Goal: Navigation & Orientation: Find specific page/section

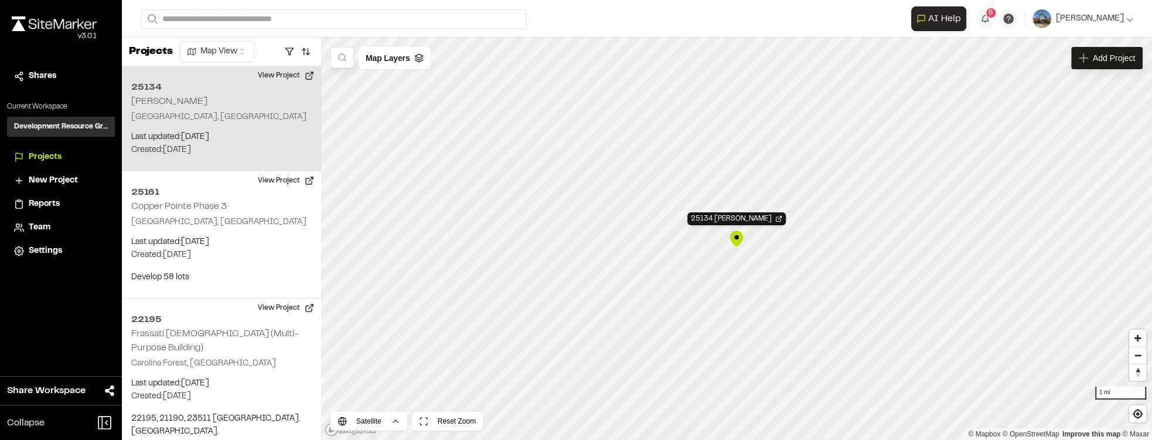
click at [601, 237] on div "25134 Marisol" at bounding box center [737, 239] width 18 height 18
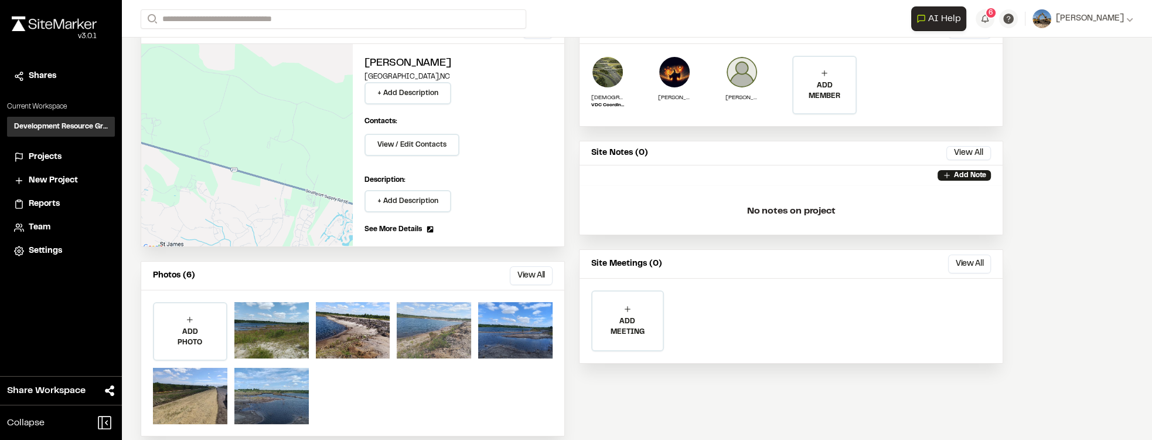
scroll to position [103, 0]
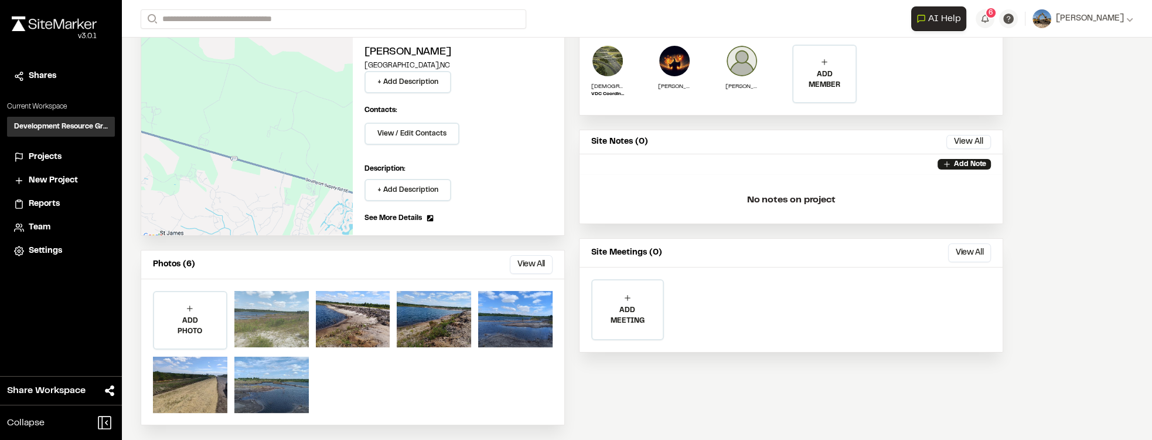
click at [300, 310] on div at bounding box center [271, 319] width 74 height 56
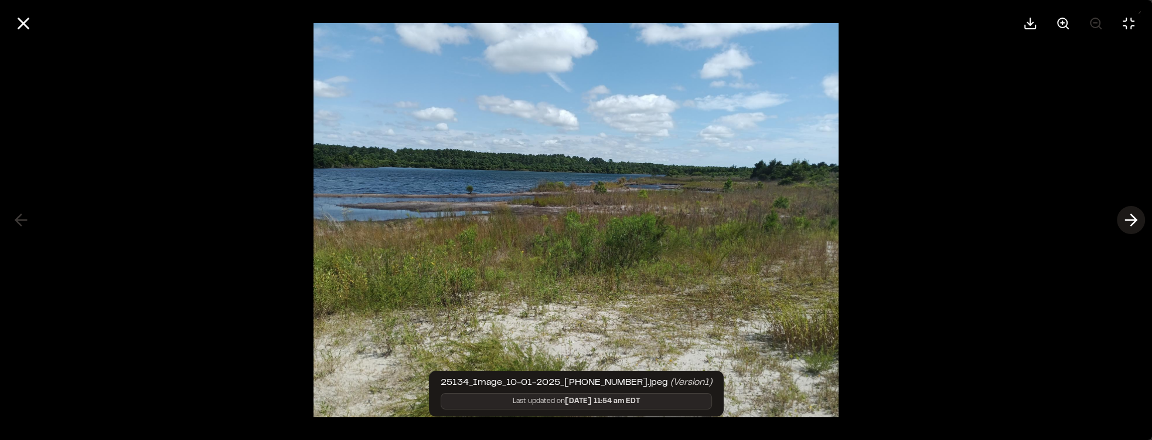
click at [1129, 222] on icon at bounding box center [1131, 220] width 19 height 20
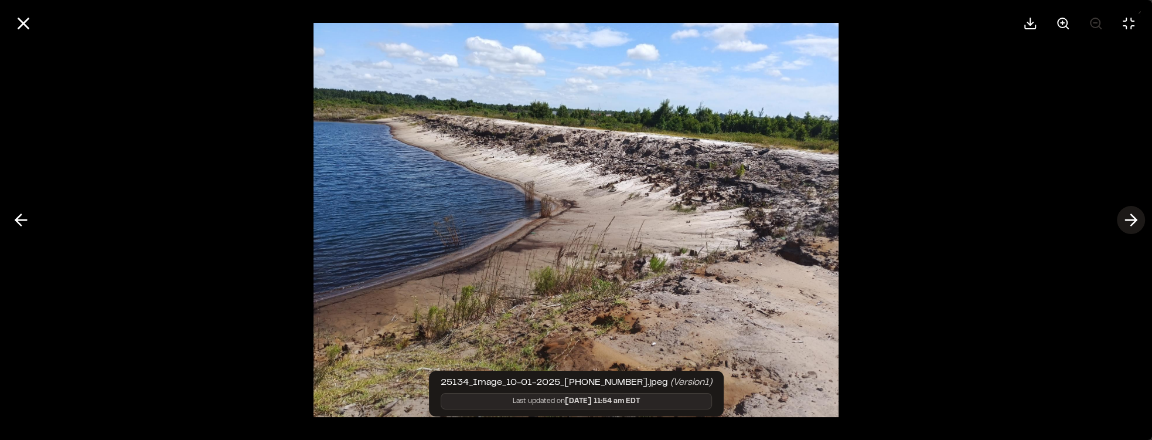
click at [1129, 222] on icon at bounding box center [1131, 220] width 19 height 20
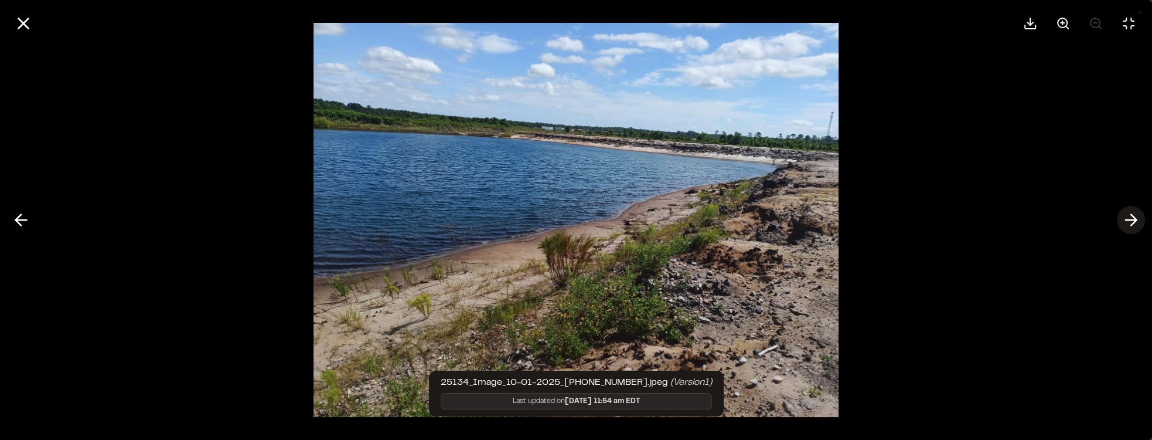
click at [1129, 222] on icon at bounding box center [1131, 220] width 19 height 20
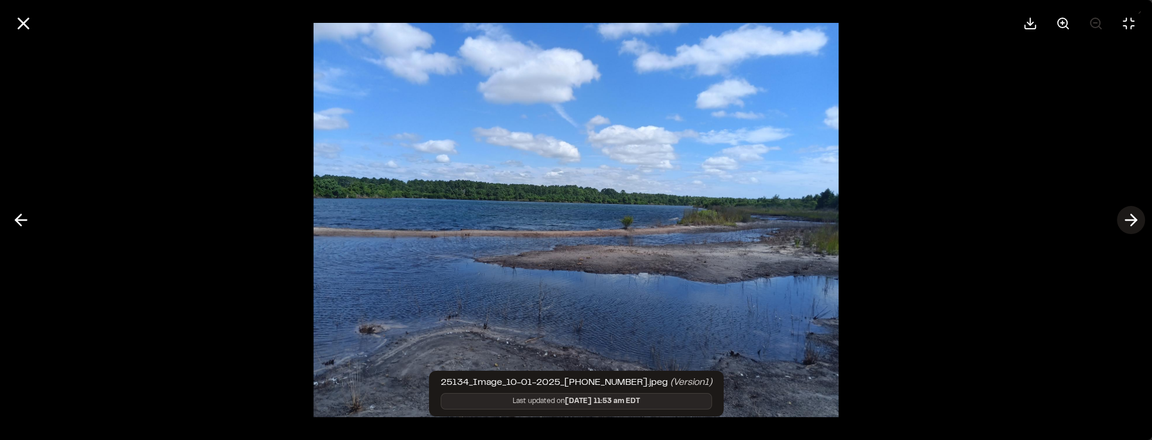
click at [1133, 222] on icon at bounding box center [1131, 220] width 19 height 20
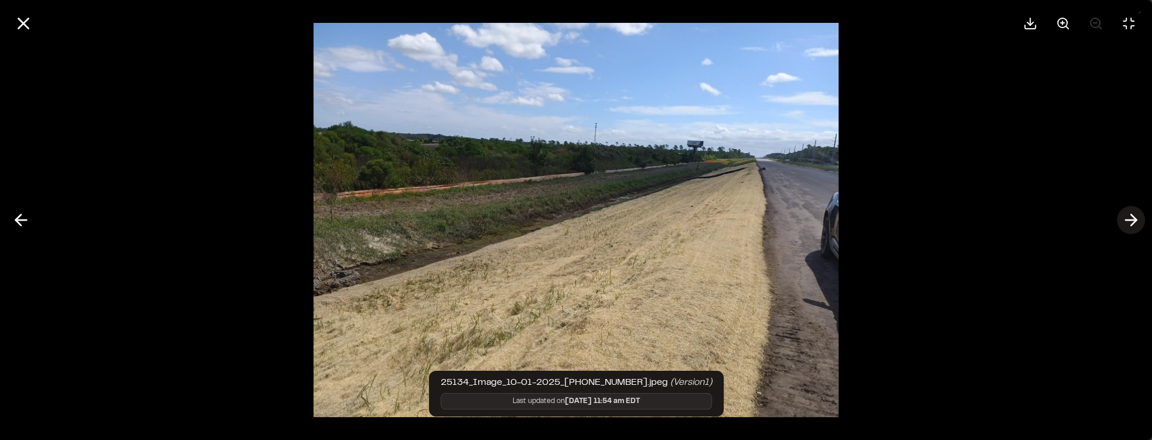
click at [1133, 221] on icon at bounding box center [1131, 220] width 19 height 20
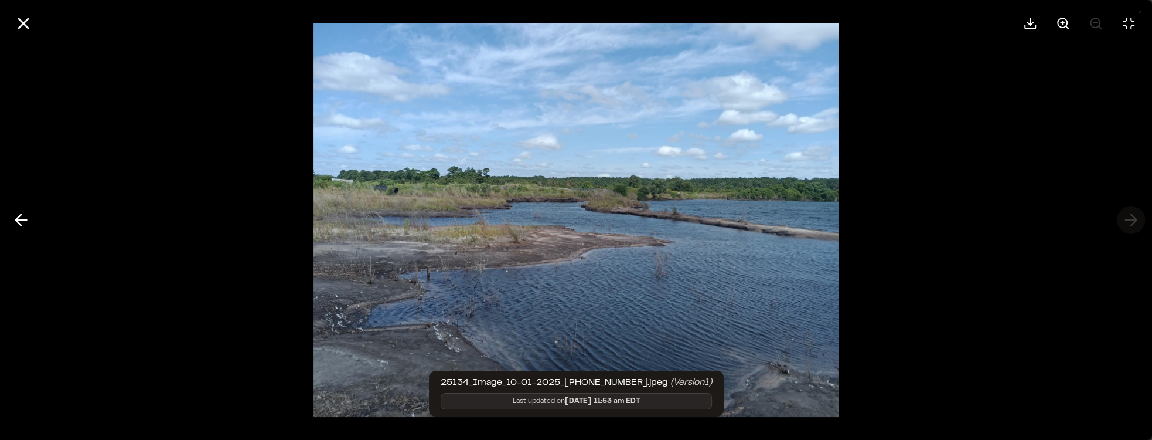
click at [1133, 221] on div at bounding box center [576, 220] width 1152 height 440
click at [30, 24] on icon at bounding box center [23, 23] width 20 height 20
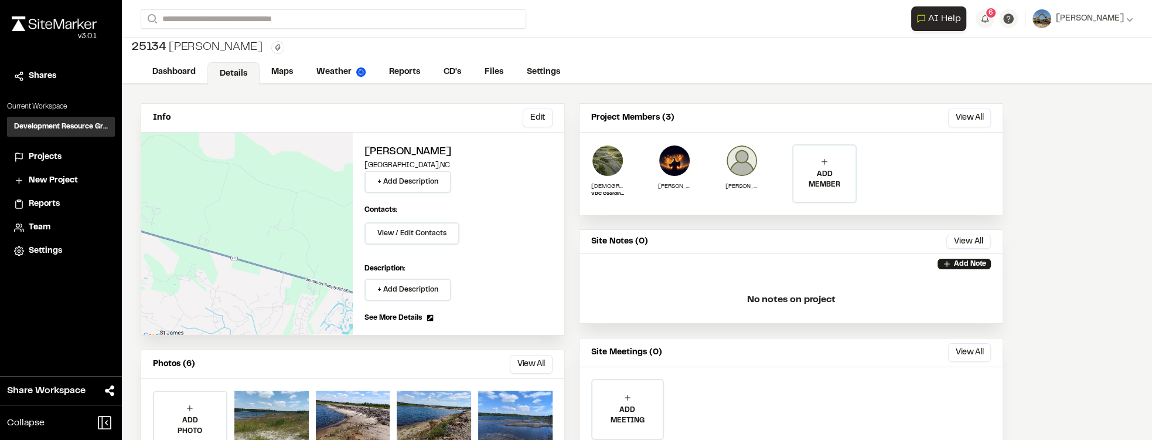
scroll to position [0, 0]
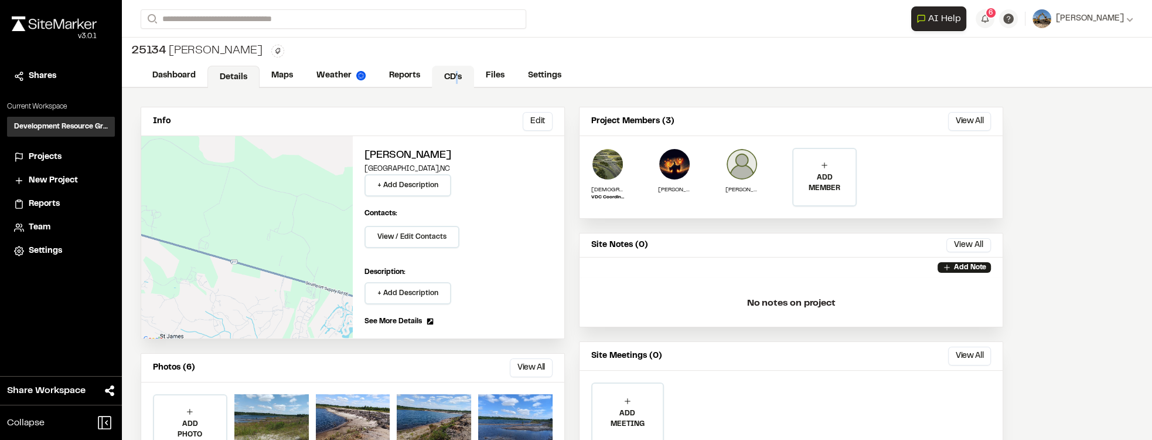
click at [452, 74] on link "CD's" at bounding box center [453, 77] width 42 height 22
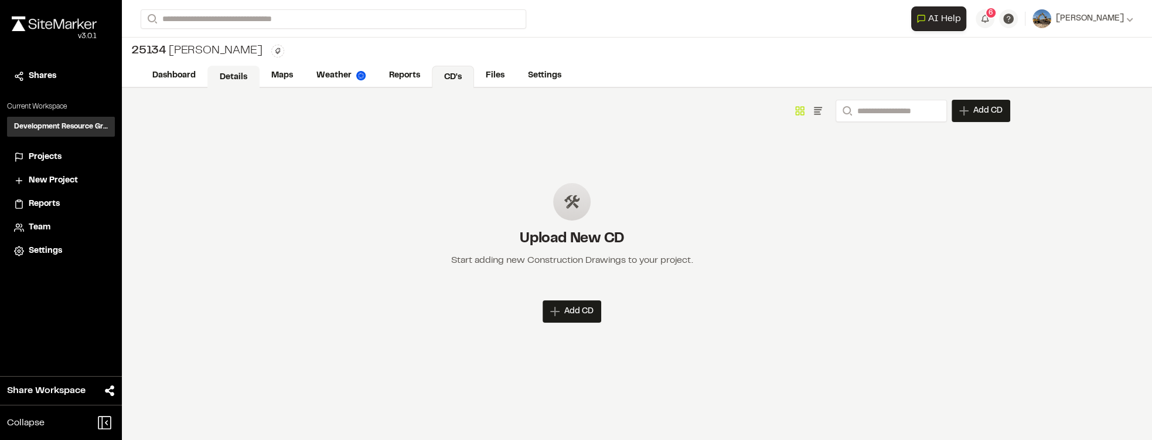
click at [220, 80] on link "Details" at bounding box center [234, 77] width 52 height 22
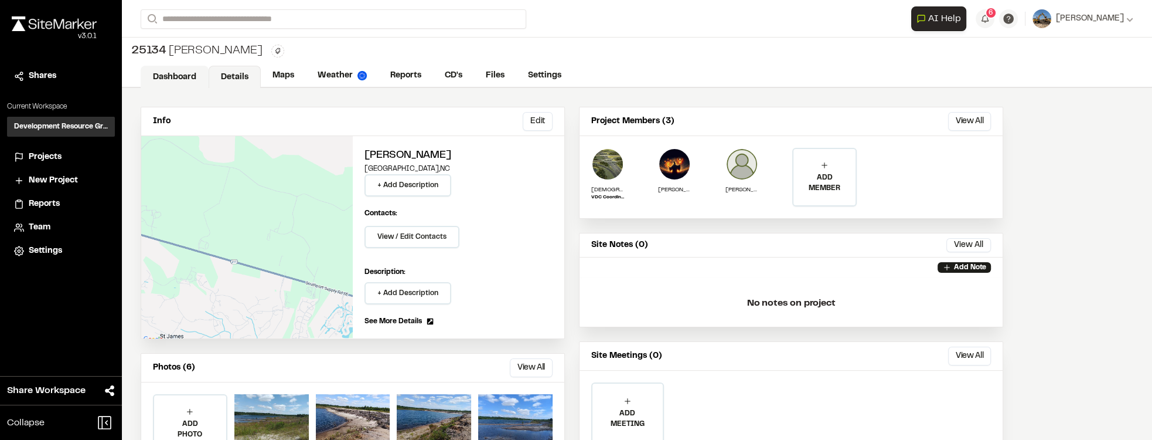
click at [191, 80] on link "Dashboard" at bounding box center [175, 77] width 68 height 22
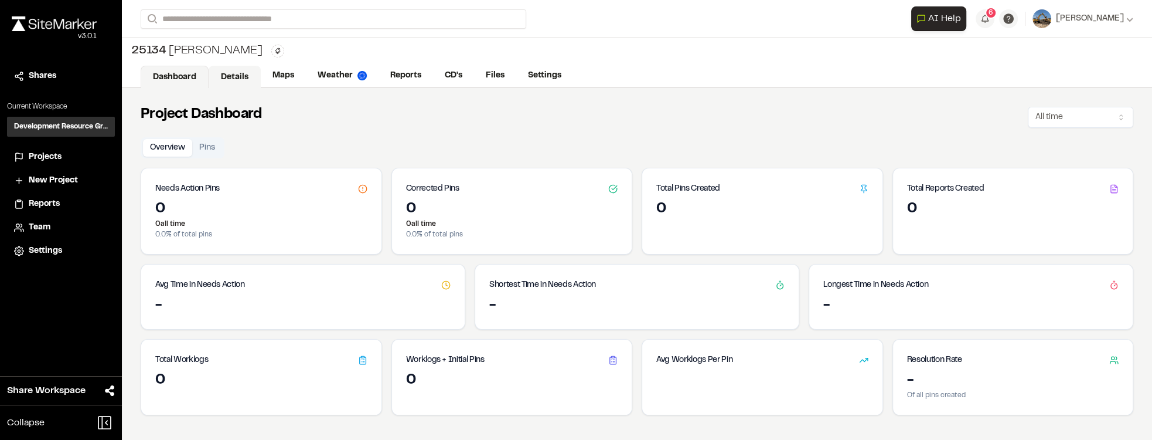
click at [241, 80] on link "Details" at bounding box center [235, 77] width 52 height 22
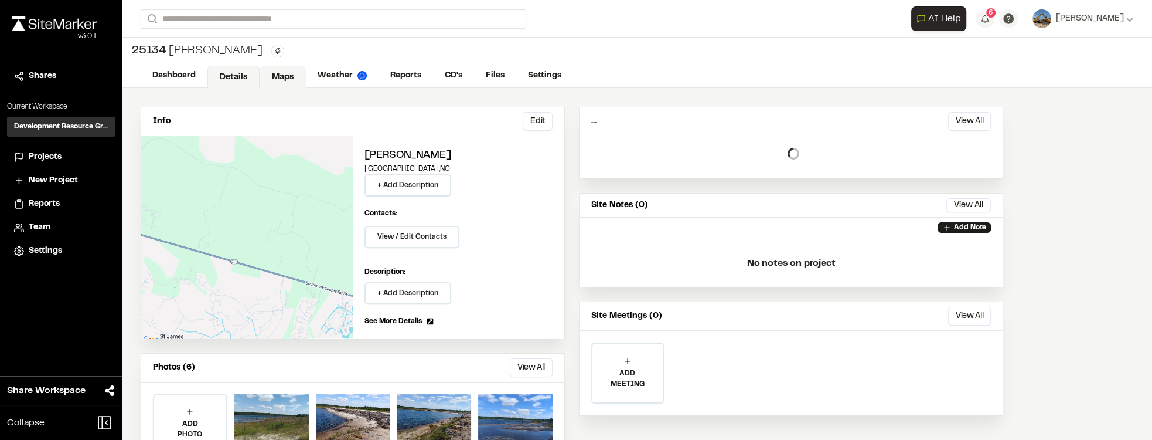
click at [273, 73] on link "Maps" at bounding box center [283, 77] width 46 height 22
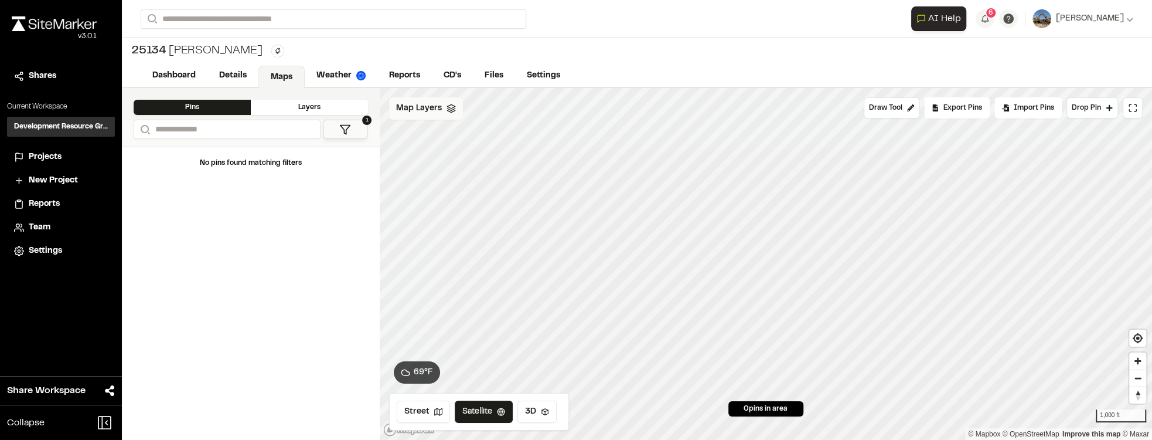
click at [438, 108] on span "Map Layers" at bounding box center [419, 108] width 46 height 13
click at [444, 108] on html "Close sidebar v 3.0.1 Shares Current Workspace Development Resource Group DR Pr…" at bounding box center [576, 220] width 1152 height 440
click at [770, 128] on html "Close sidebar v 3.0.1 Shares Current Workspace Development Resource Group DR Pr…" at bounding box center [576, 220] width 1152 height 440
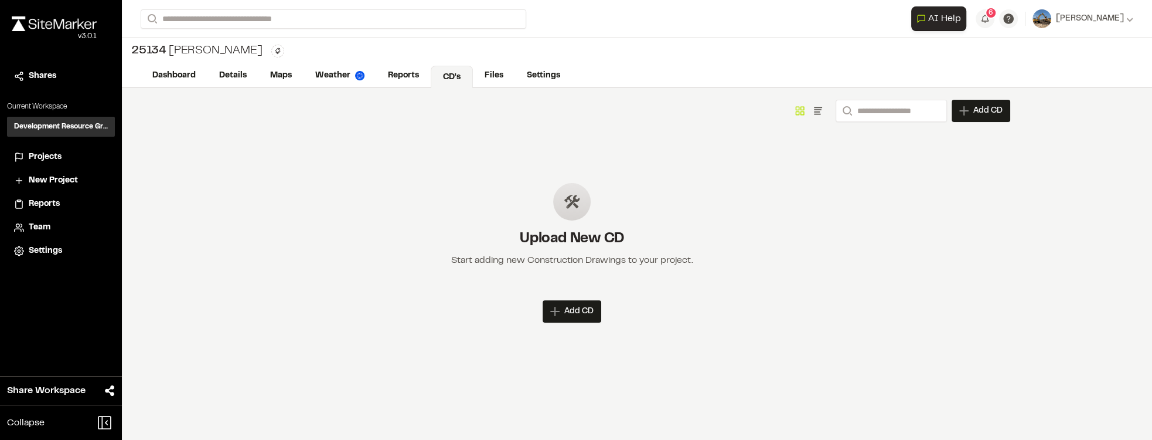
click at [60, 154] on span "Projects" at bounding box center [45, 157] width 33 height 13
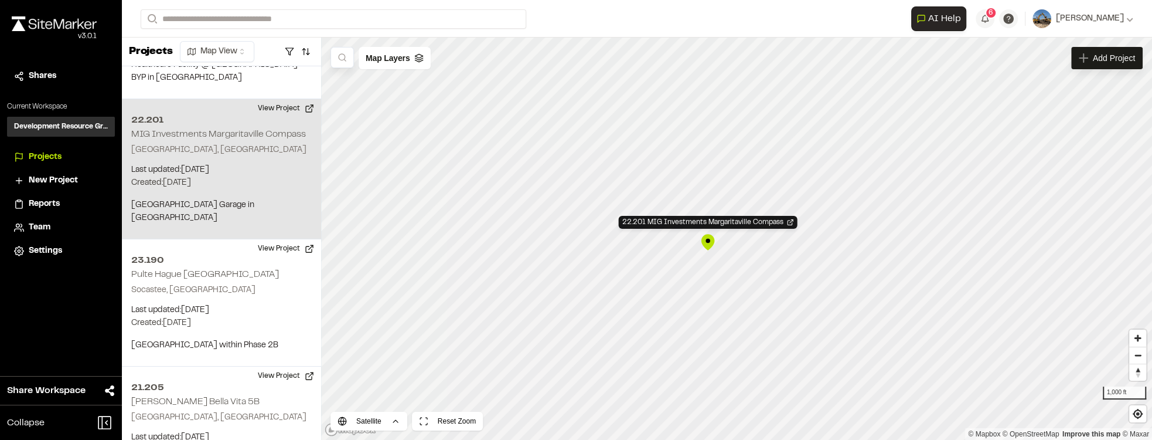
scroll to position [804, 0]
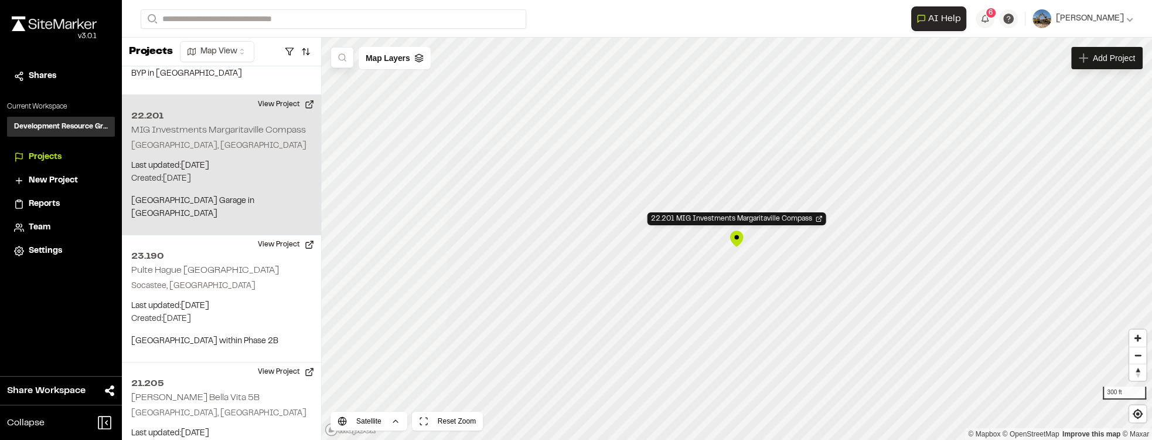
click at [737, 237] on div "22.201 MIG Investments Margaritaville Compass" at bounding box center [737, 239] width 18 height 18
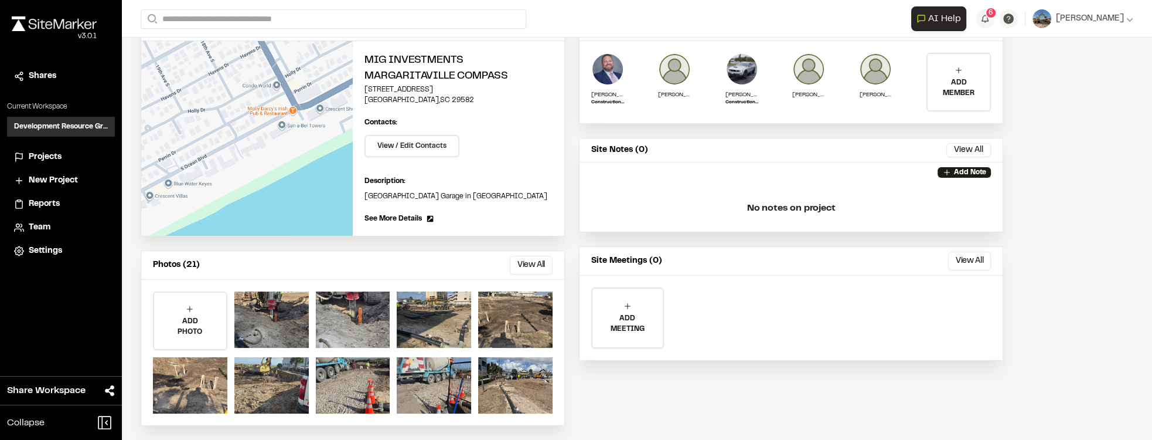
scroll to position [96, 0]
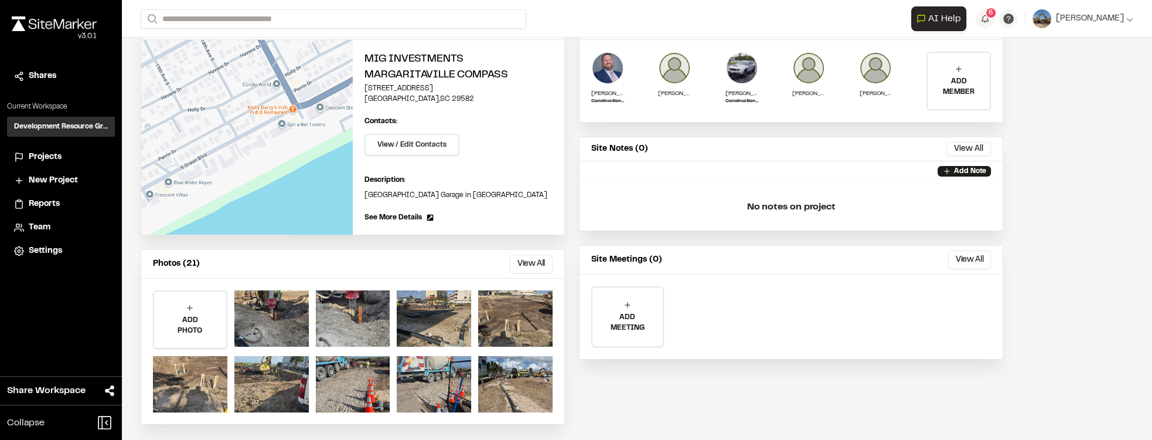
drag, startPoint x: 385, startPoint y: 329, endPoint x: 416, endPoint y: 278, distance: 59.5
click at [417, 278] on div "ADD PHOTO Add Project Photo Click to upload photos or drag and drop Save Cancel" at bounding box center [352, 350] width 423 height 145
click at [264, 325] on div at bounding box center [271, 318] width 74 height 56
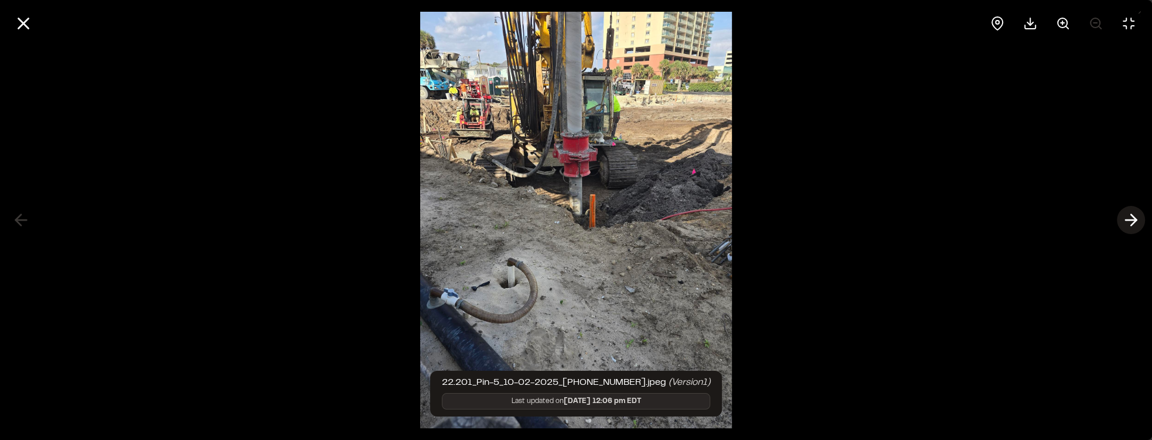
click at [1128, 220] on icon at bounding box center [1131, 220] width 19 height 20
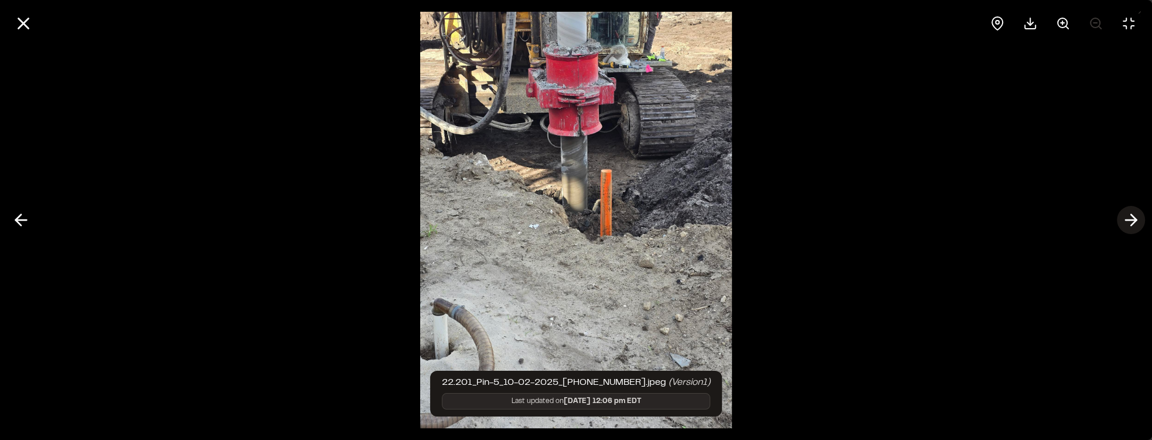
click at [1128, 220] on icon at bounding box center [1131, 220] width 19 height 20
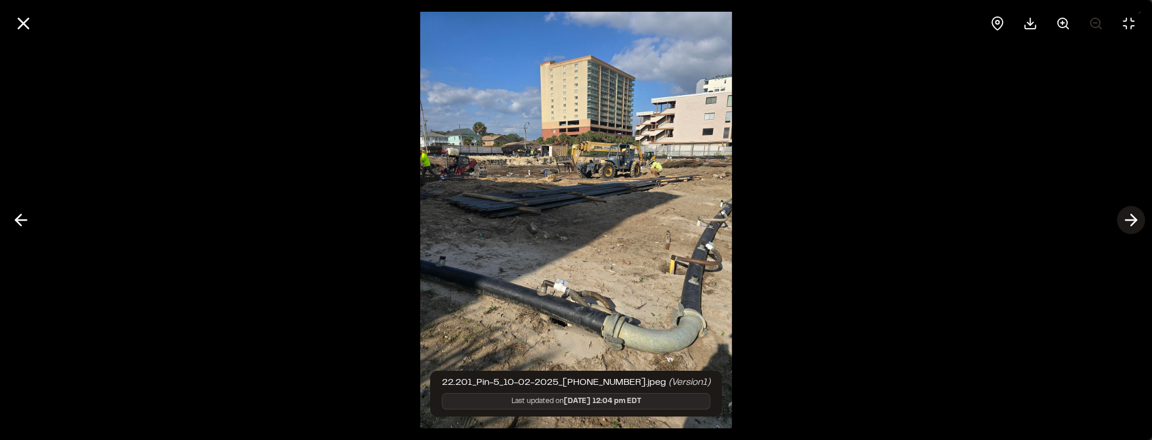
click at [1128, 220] on icon at bounding box center [1131, 220] width 19 height 20
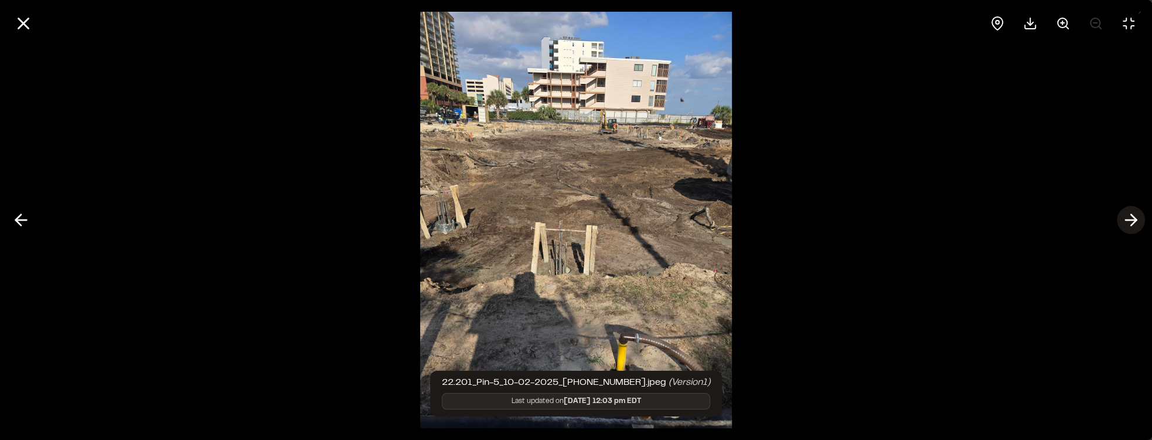
click at [1128, 220] on icon at bounding box center [1131, 220] width 19 height 20
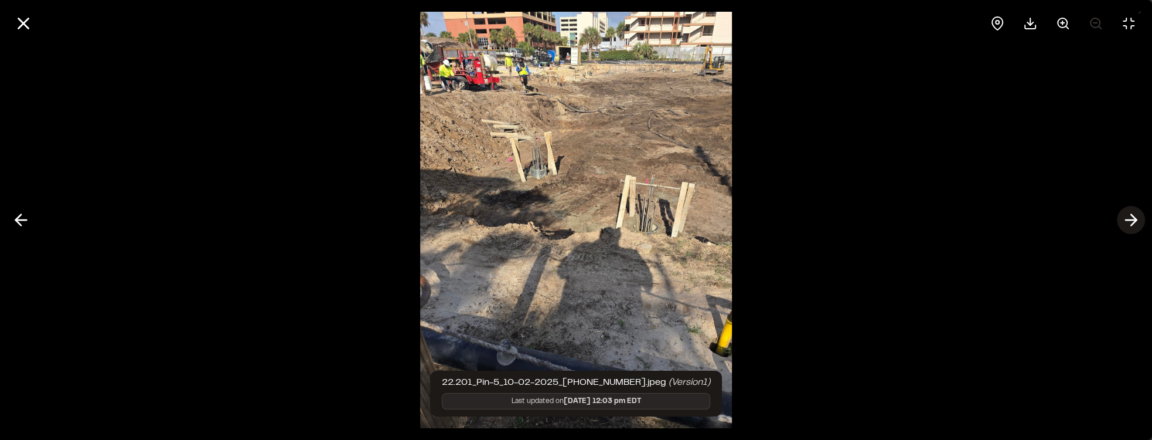
click at [1128, 220] on icon at bounding box center [1131, 220] width 19 height 20
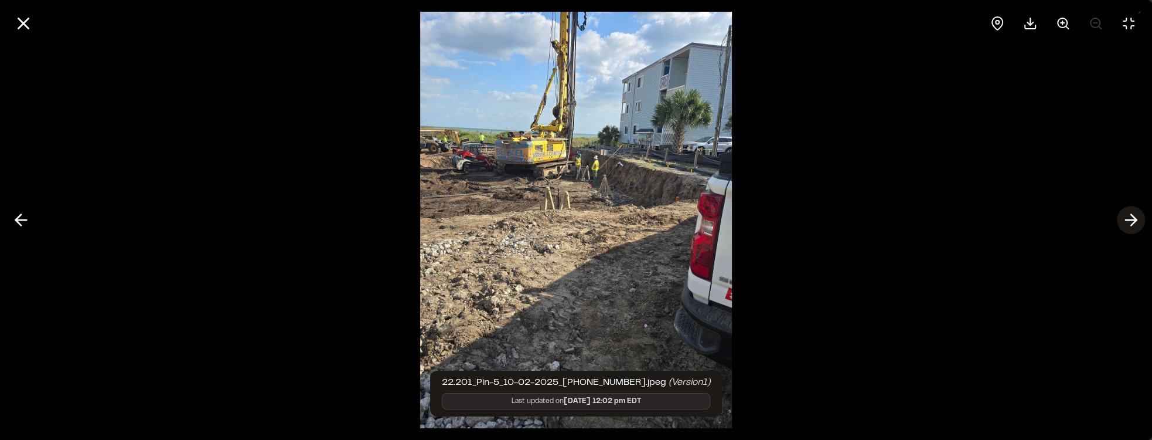
click at [1128, 220] on icon at bounding box center [1131, 220] width 19 height 20
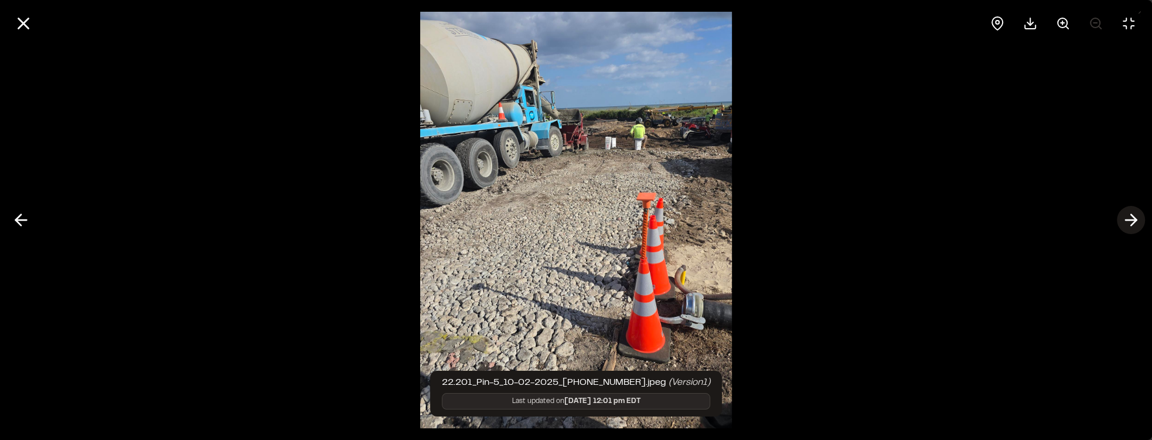
click at [1128, 220] on icon at bounding box center [1131, 220] width 19 height 20
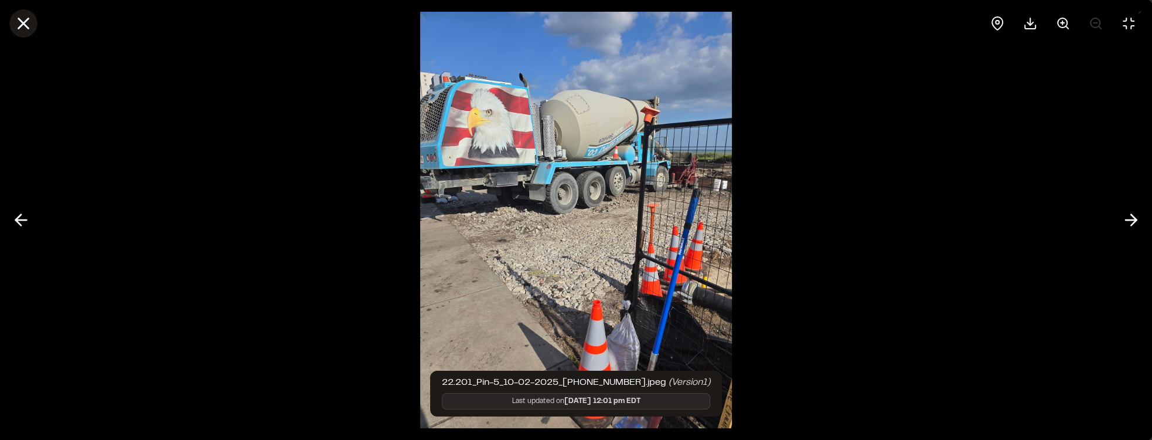
click at [21, 17] on icon at bounding box center [23, 23] width 20 height 20
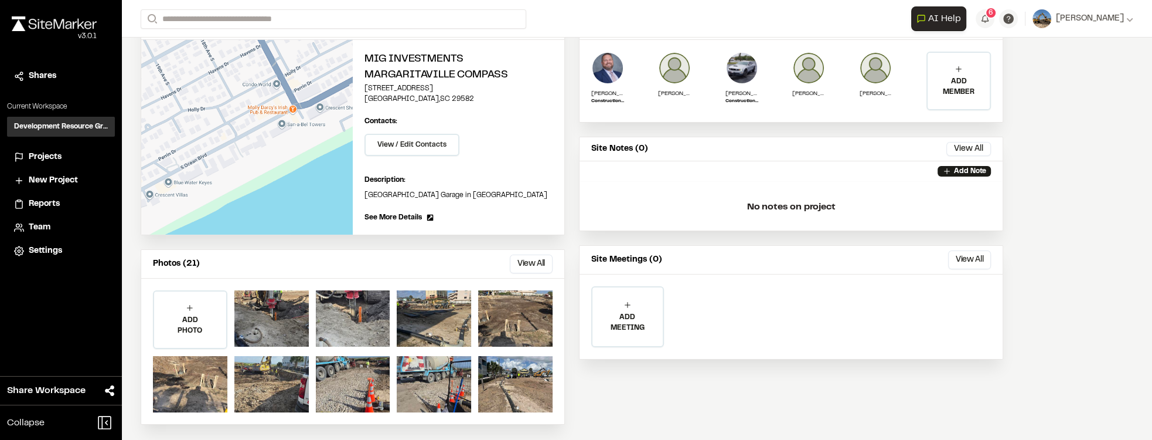
click at [40, 154] on span "Projects" at bounding box center [45, 157] width 33 height 13
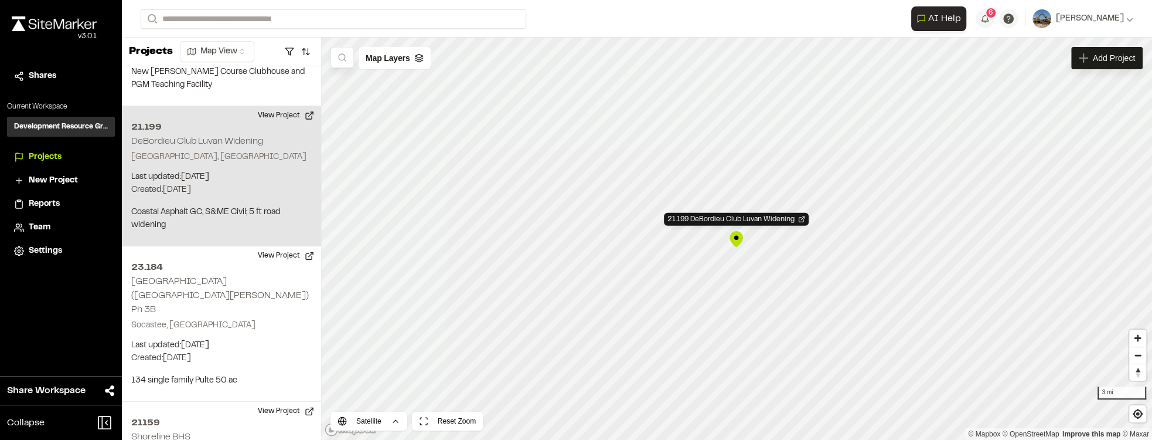
scroll to position [1337, 0]
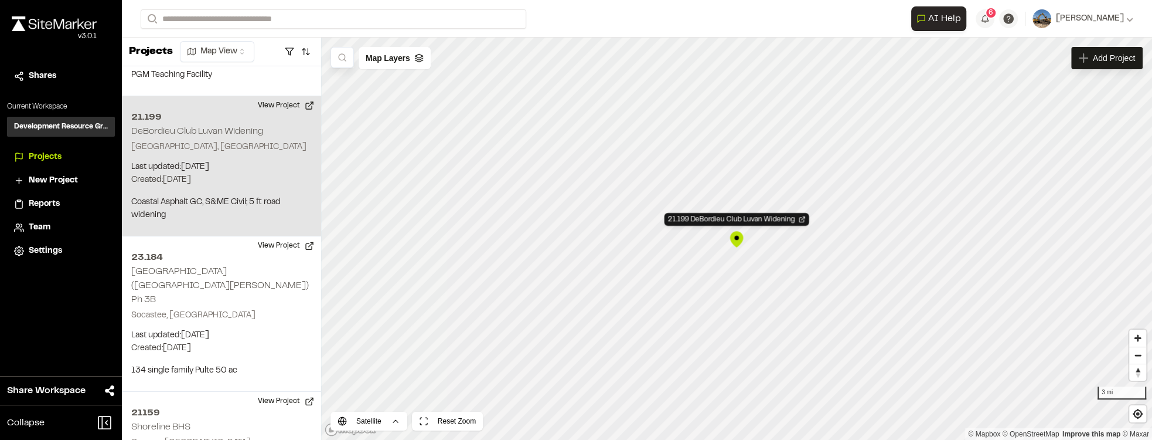
click at [737, 246] on div "21.199 DeBordieu Club Luvan Widening" at bounding box center [737, 239] width 18 height 18
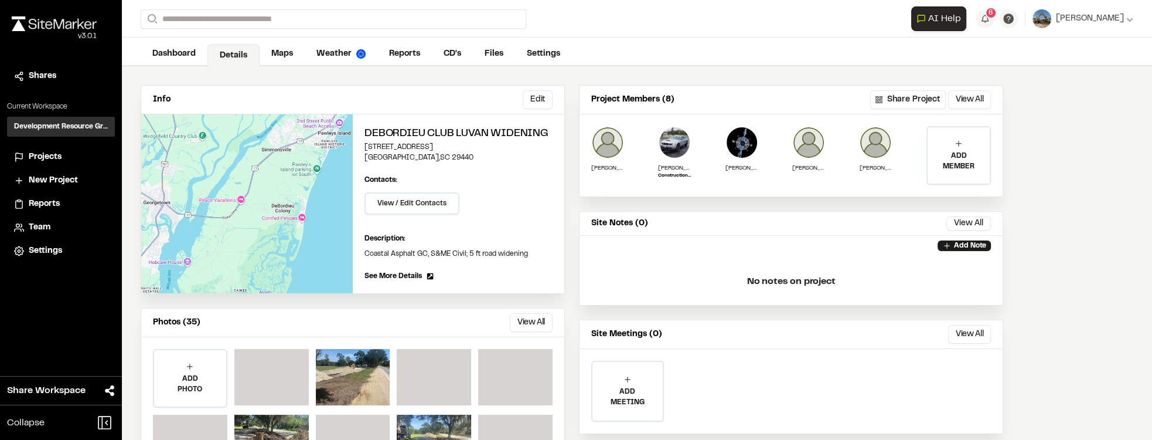
scroll to position [33, 0]
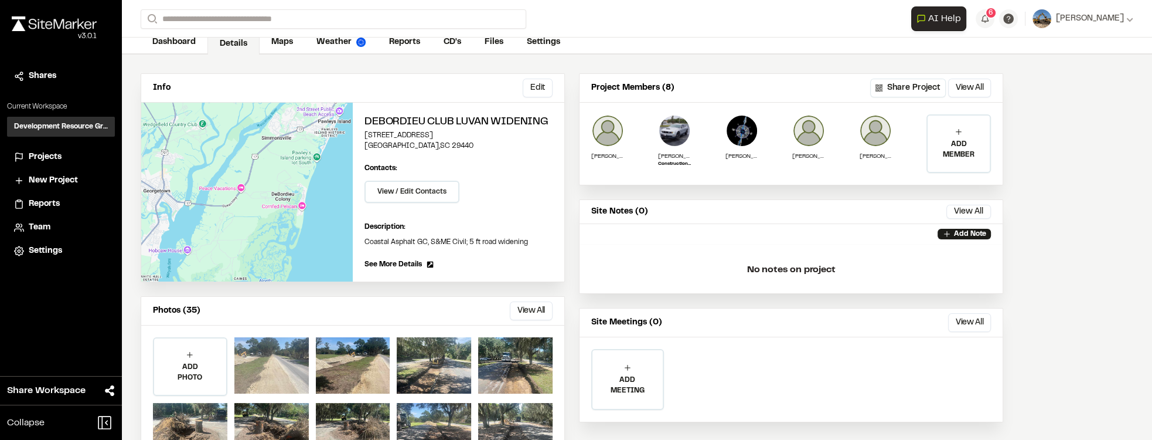
click at [261, 366] on div at bounding box center [271, 365] width 74 height 56
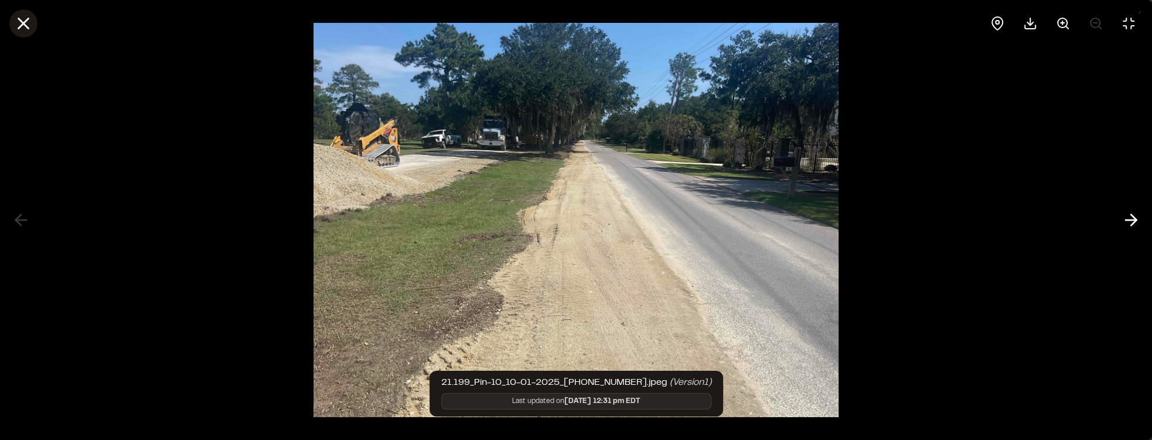
click at [26, 24] on icon at bounding box center [23, 23] width 20 height 20
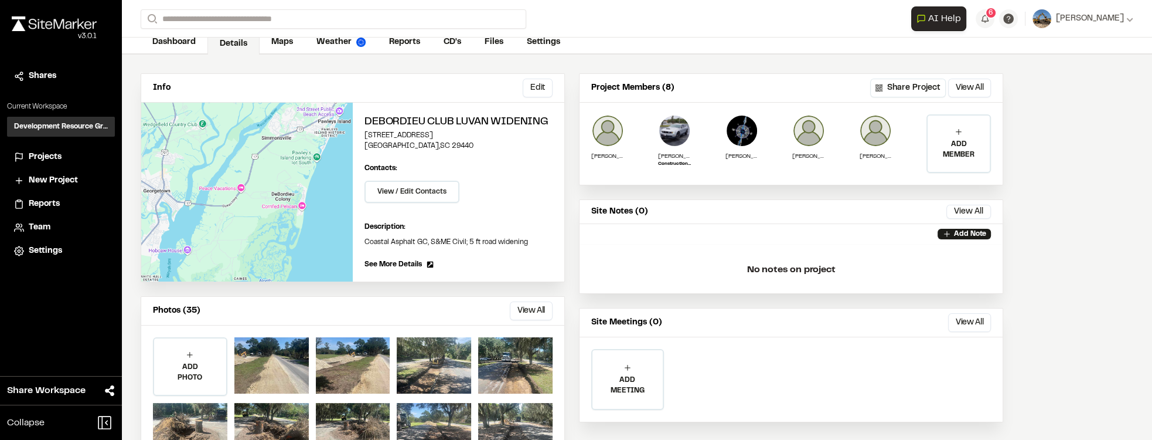
click at [73, 155] on div "Projects" at bounding box center [68, 157] width 79 height 13
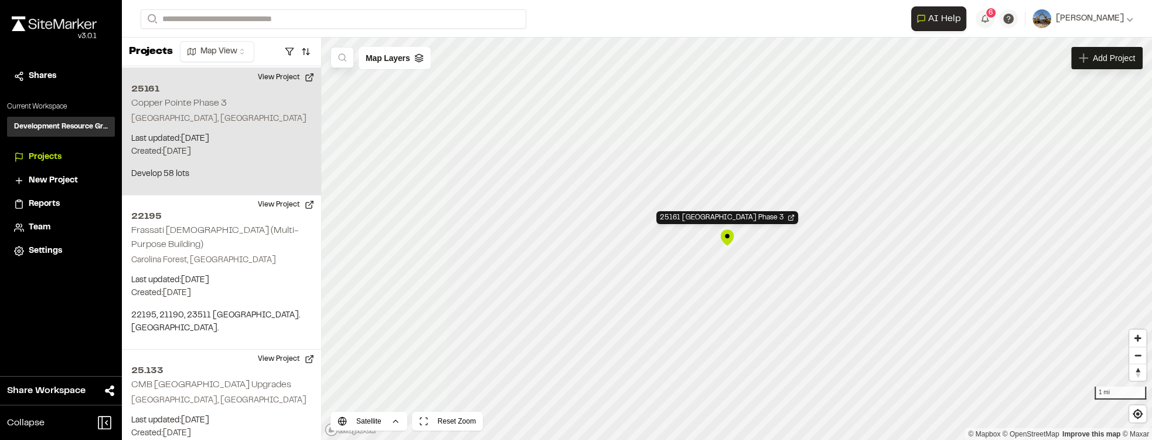
scroll to position [104, 0]
click at [165, 123] on p "Myrtle Beach, SC" at bounding box center [221, 117] width 181 height 13
click at [738, 236] on div "25161 Copper Pointe Phase 3" at bounding box center [737, 239] width 18 height 18
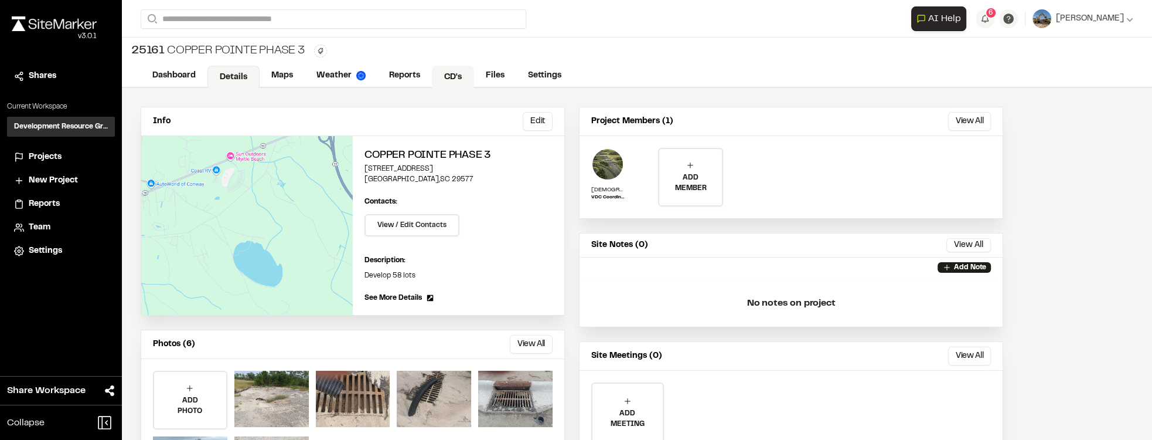
click at [446, 73] on link "CD's" at bounding box center [453, 77] width 42 height 22
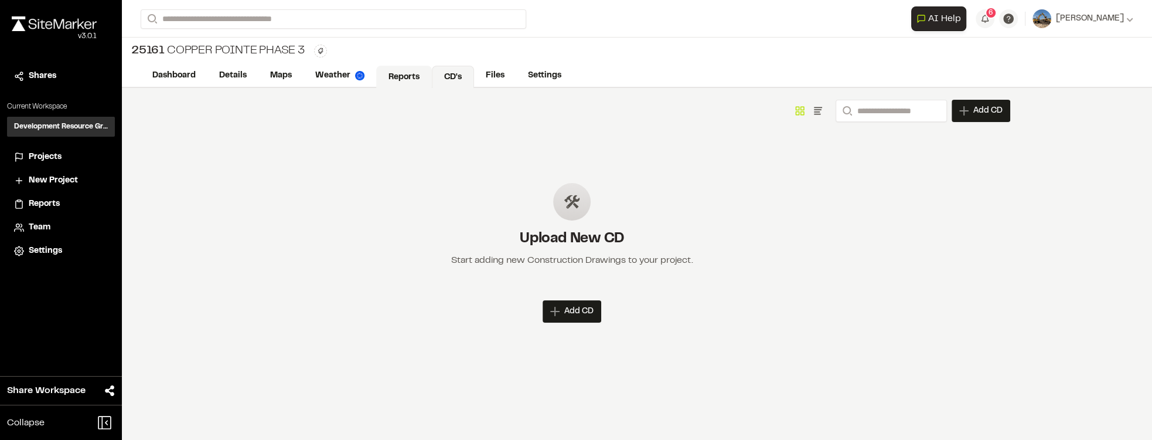
click at [428, 79] on link "Reports" at bounding box center [404, 77] width 56 height 22
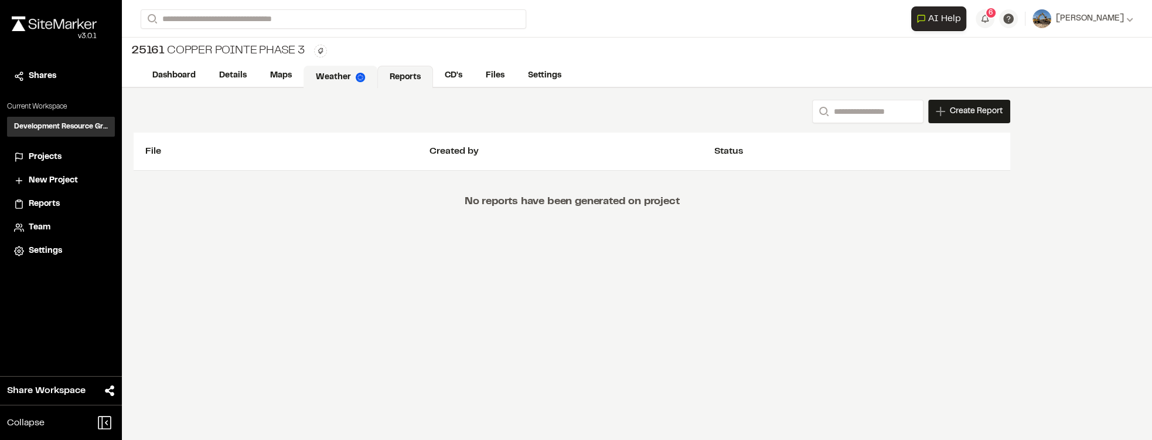
click at [306, 79] on link "Weather" at bounding box center [341, 77] width 74 height 22
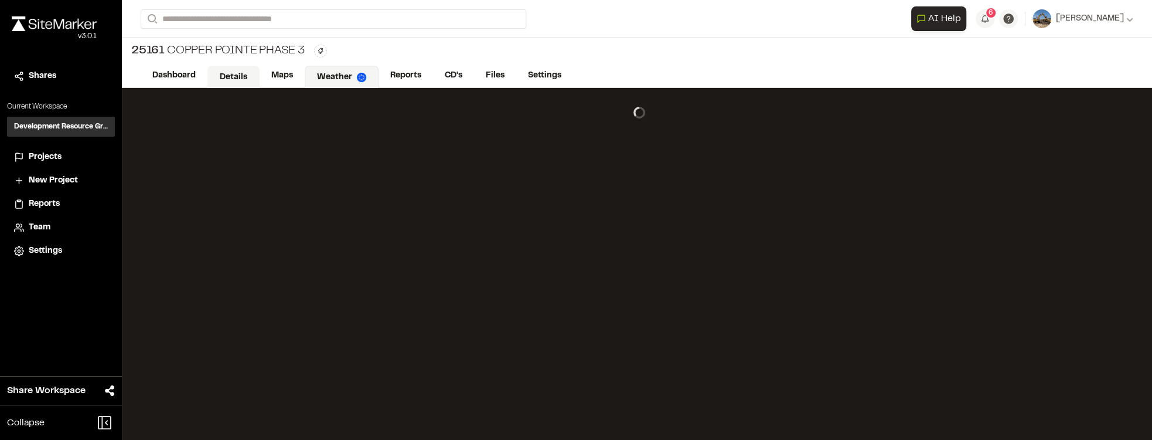
click at [254, 77] on link "Details" at bounding box center [234, 77] width 52 height 22
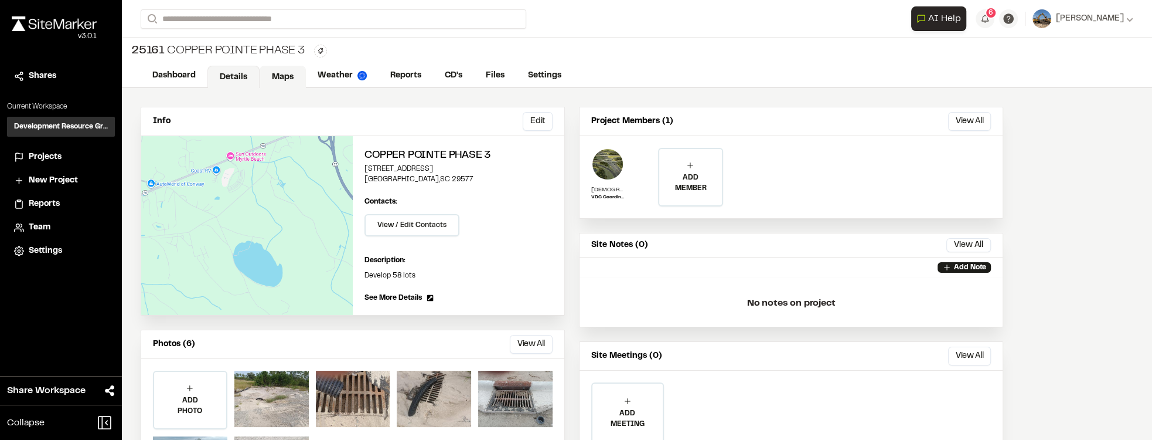
click at [284, 76] on link "Maps" at bounding box center [283, 77] width 46 height 22
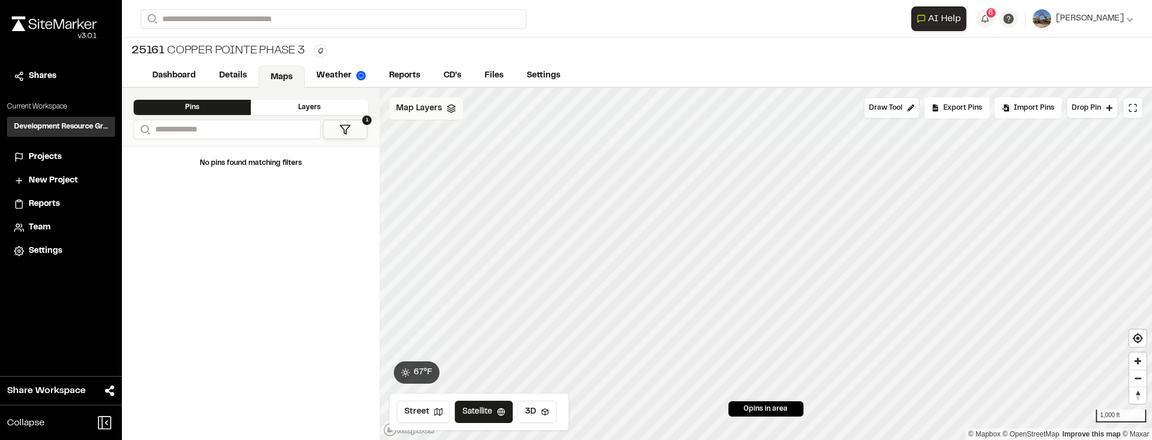
click at [413, 110] on span "Map Layers" at bounding box center [419, 108] width 46 height 13
click at [413, 110] on span "Map Layers" at bounding box center [419, 110] width 46 height 13
click at [241, 79] on link "Details" at bounding box center [234, 77] width 52 height 22
